Goal: Communication & Community: Answer question/provide support

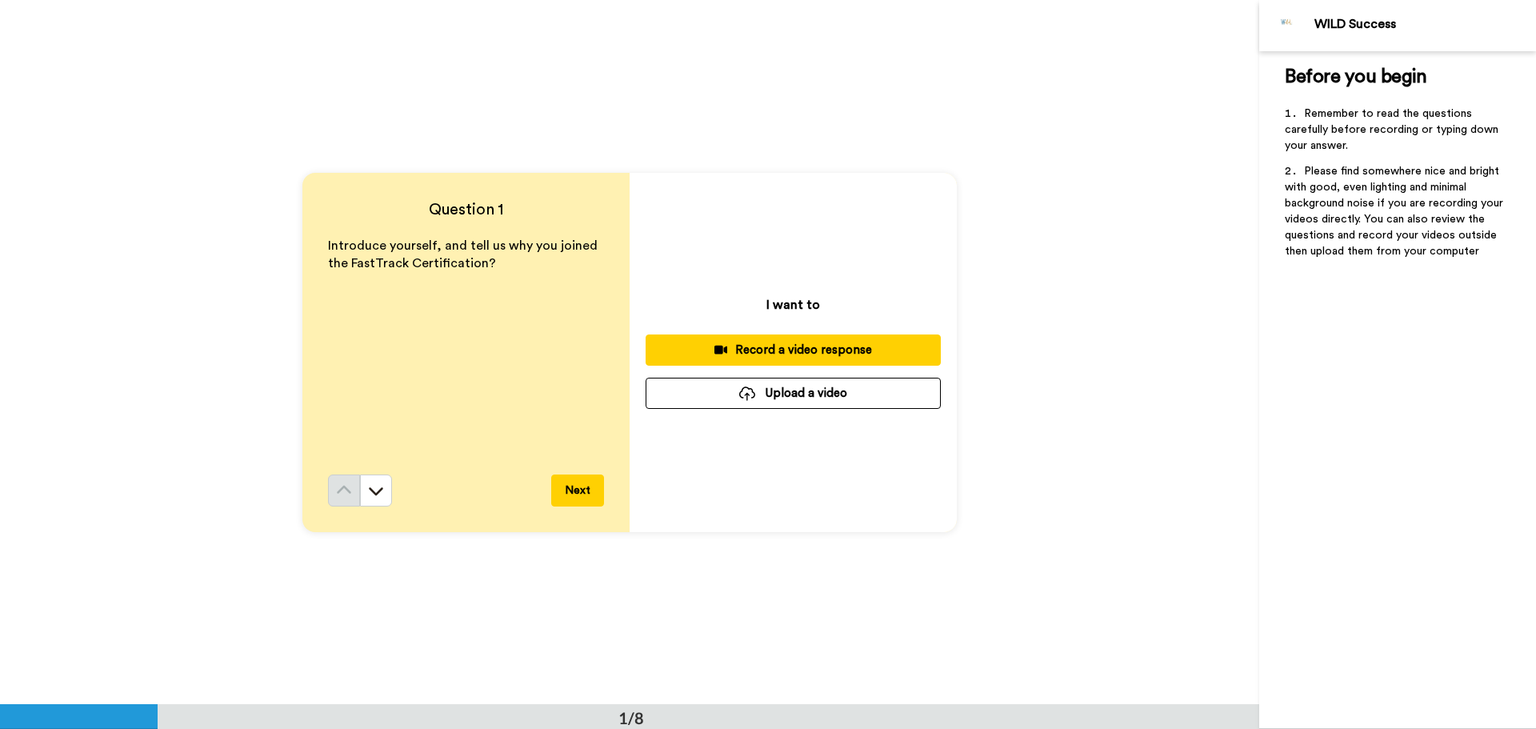
click at [776, 344] on div "Record a video response" at bounding box center [793, 350] width 270 height 17
